Goal: Information Seeking & Learning: Compare options

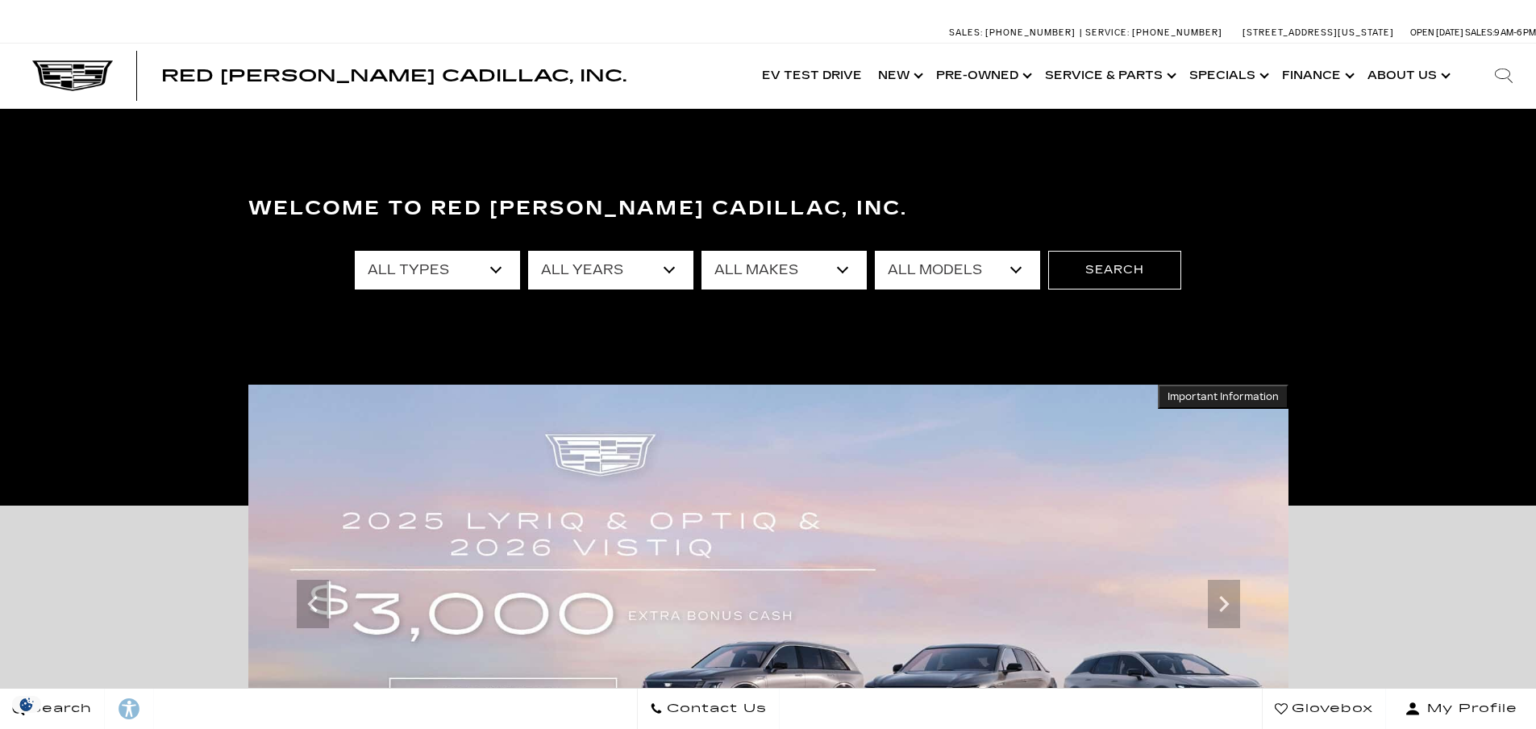
click at [1022, 74] on link "Show Pre-Owned" at bounding box center [982, 76] width 109 height 64
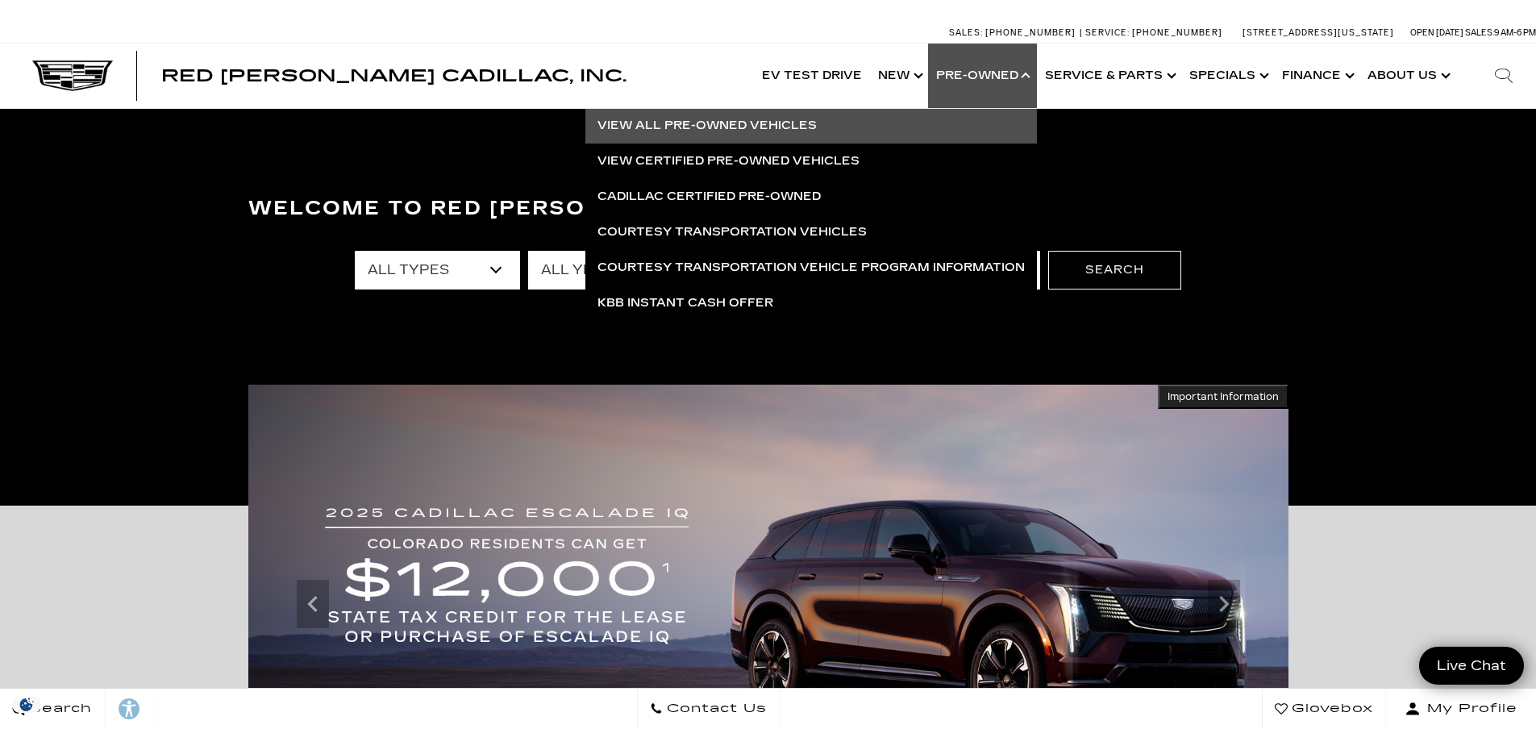
click at [734, 128] on link "View All Pre-Owned Vehicles" at bounding box center [810, 125] width 451 height 35
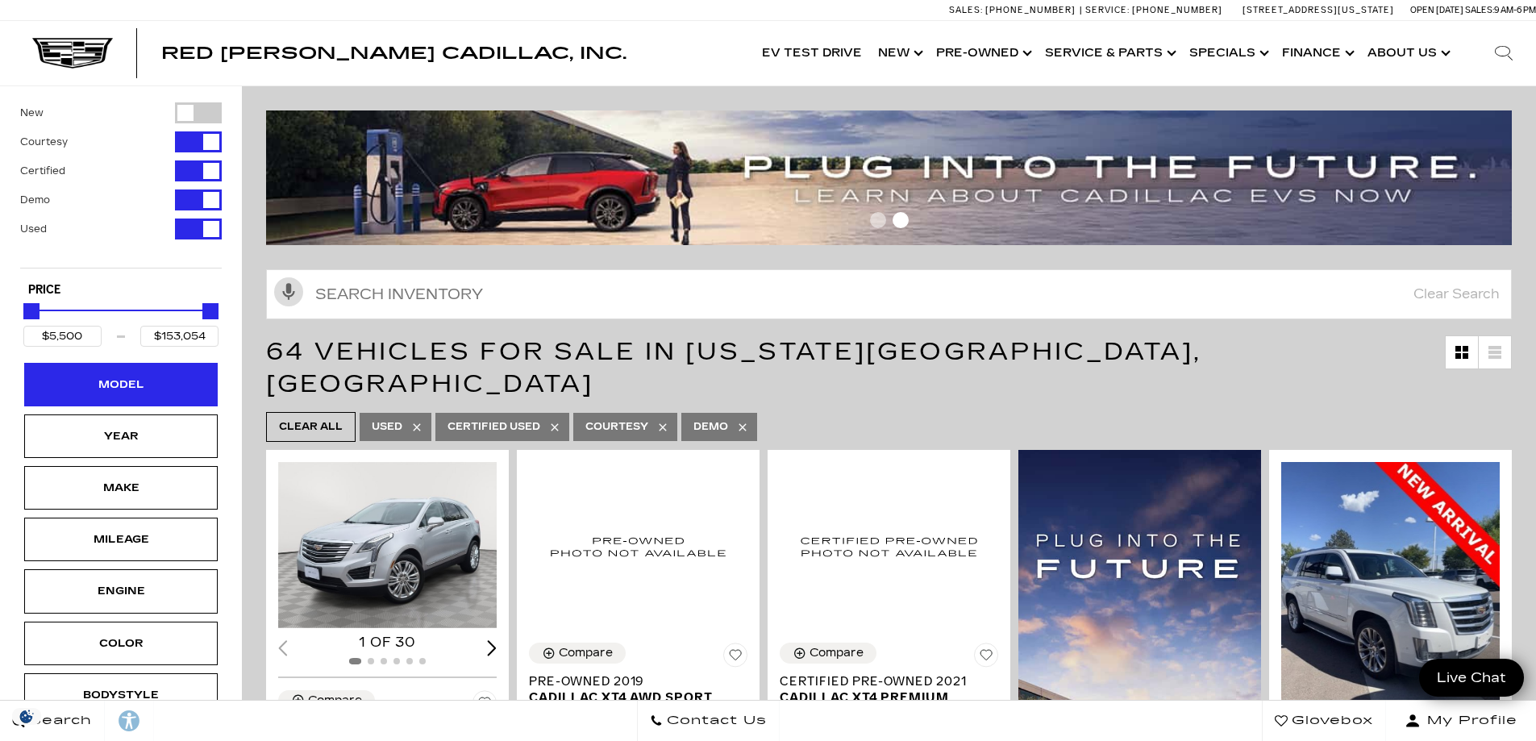
click at [121, 381] on div "Model" at bounding box center [121, 385] width 81 height 18
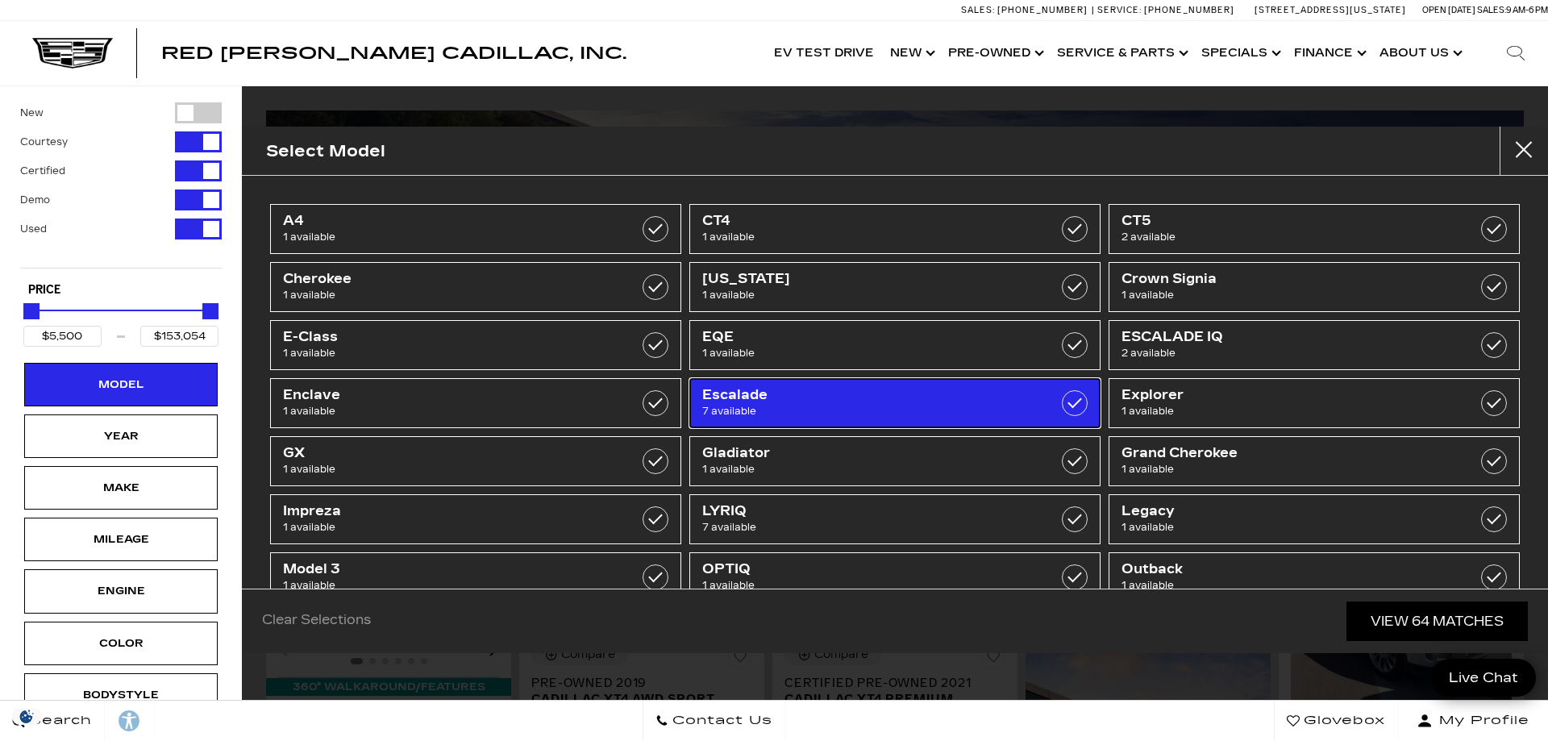
click at [773, 409] on span "7 available" at bounding box center [865, 411] width 327 height 16
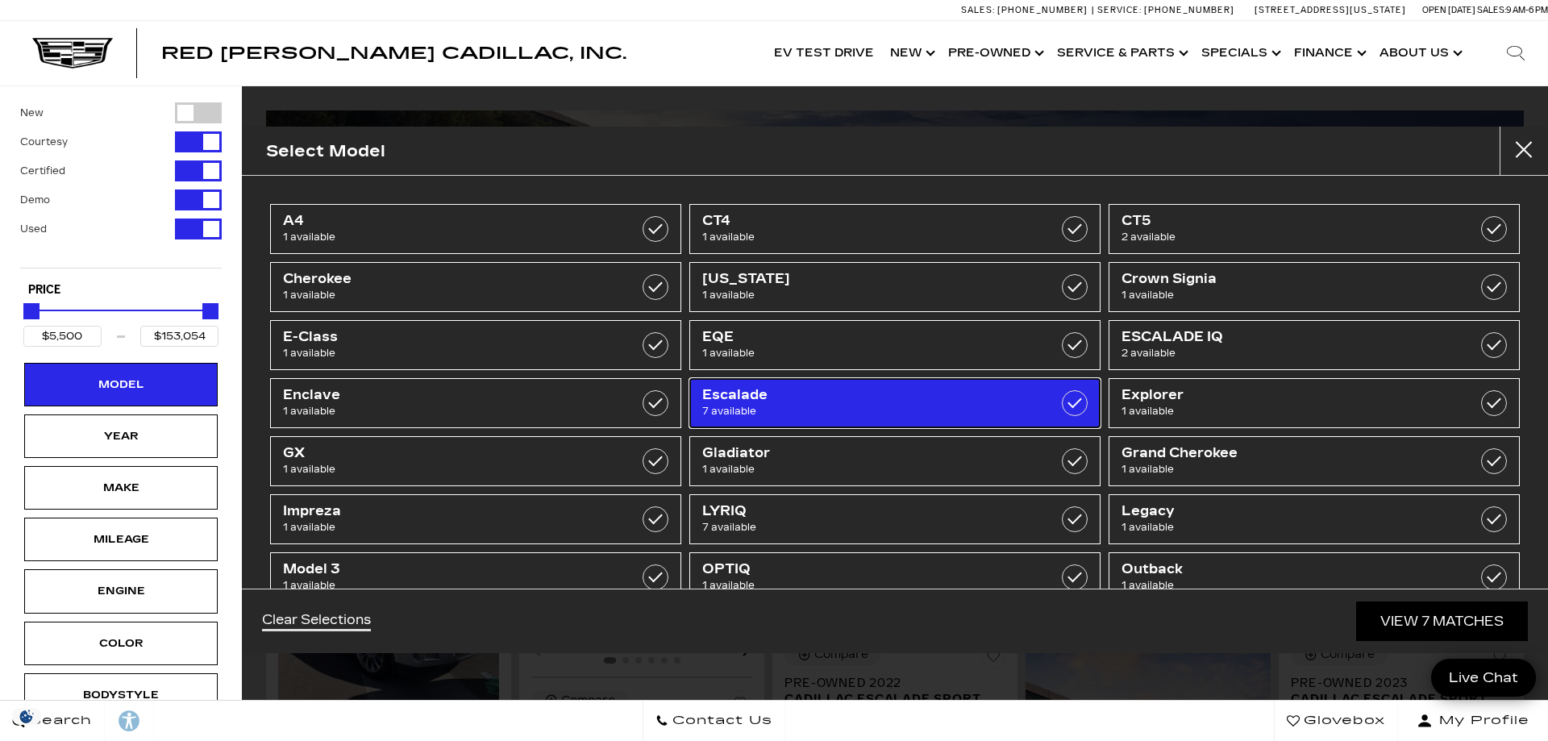
type input "$32,500"
type input "$97,500"
checkbox input "true"
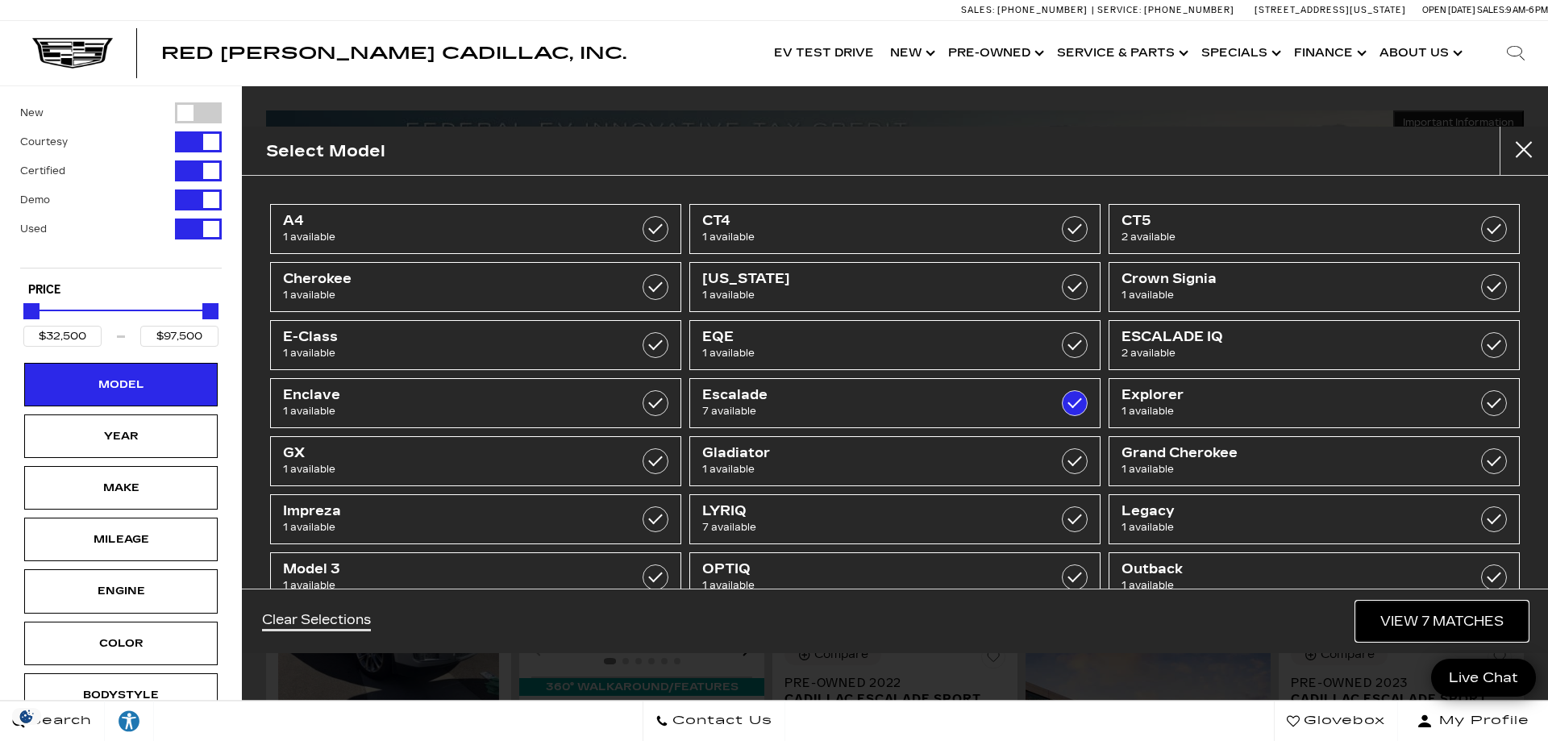
click at [1450, 619] on link "View 7 Matches" at bounding box center [1442, 620] width 172 height 39
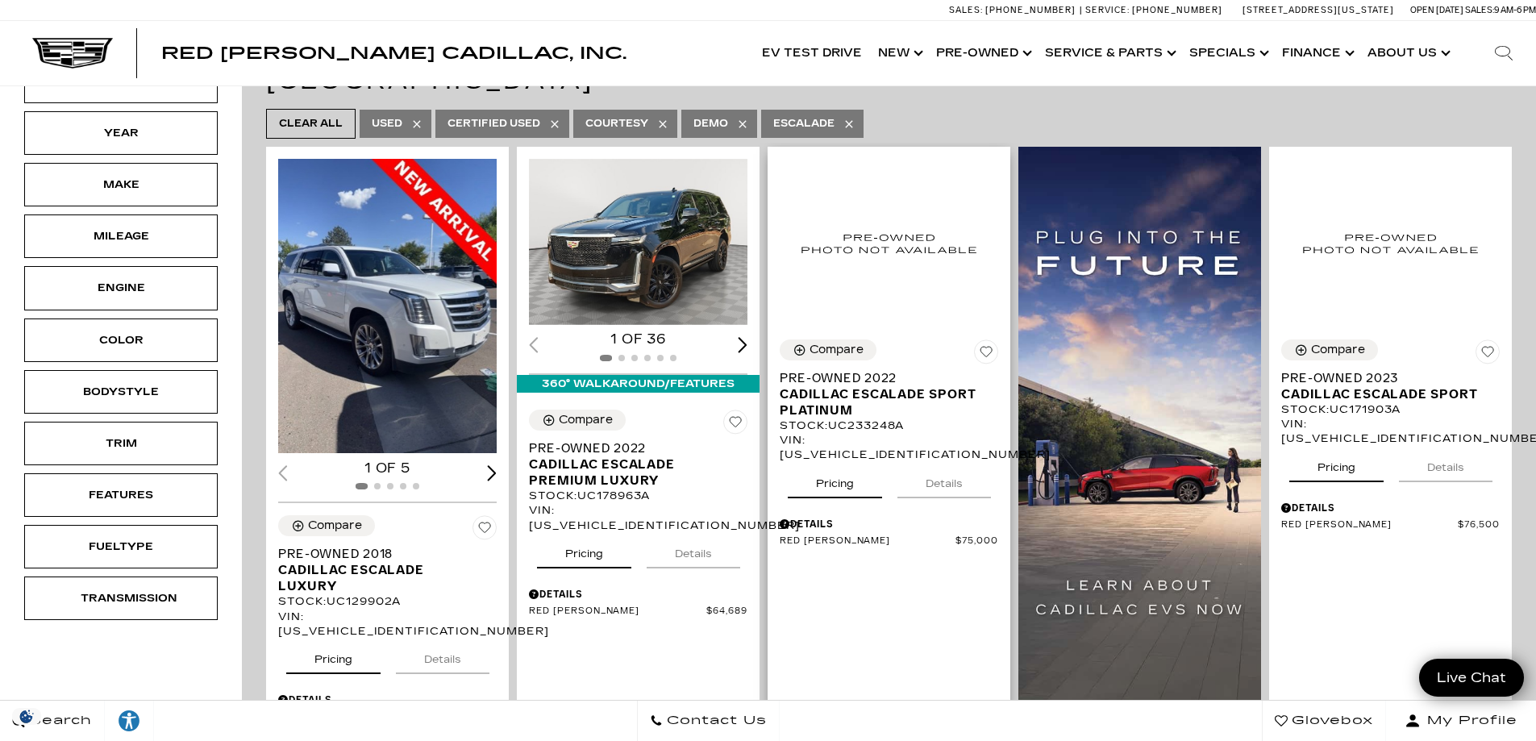
scroll to position [403, 0]
